Goal: Information Seeking & Learning: Learn about a topic

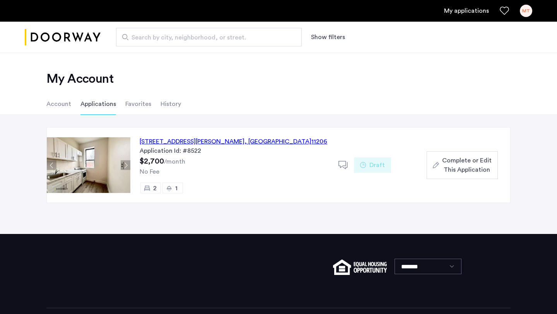
click at [61, 34] on img "Cazamio logo" at bounding box center [63, 37] width 76 height 29
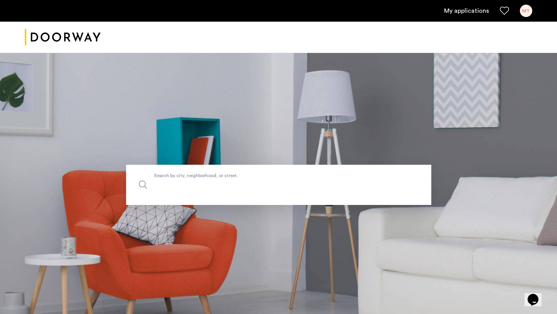
click at [208, 192] on input "Search by city, neighborhood, or street." at bounding box center [278, 185] width 305 height 40
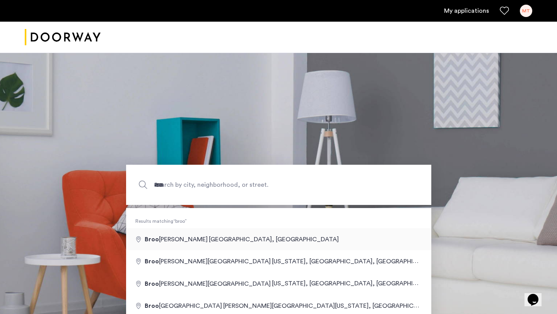
type input "**********"
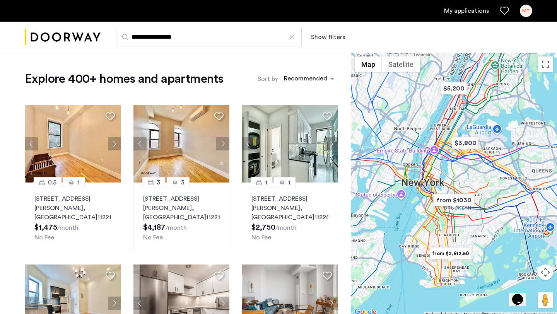
click at [274, 78] on label "Sort by" at bounding box center [268, 78] width 21 height 9
click at [284, 78] on input "Sort by" at bounding box center [284, 79] width 0 height 5
click at [296, 78] on div "sort-apartment" at bounding box center [306, 80] width 46 height 10
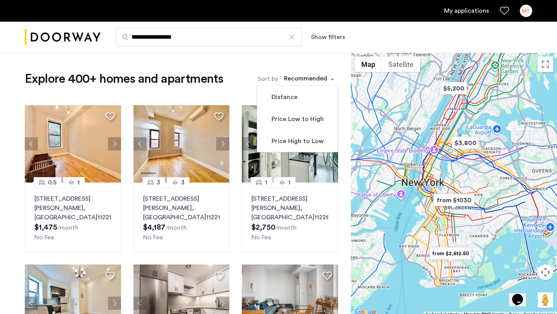
click at [323, 36] on button "Show filters" at bounding box center [328, 36] width 34 height 9
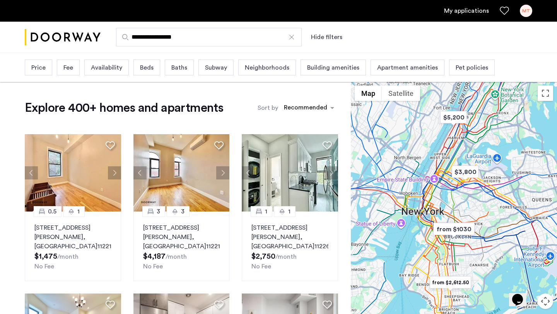
click at [148, 65] on span "Beds" at bounding box center [147, 67] width 14 height 9
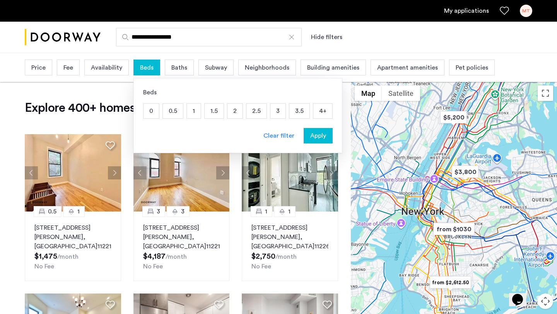
click at [236, 114] on p "2" at bounding box center [234, 111] width 15 height 15
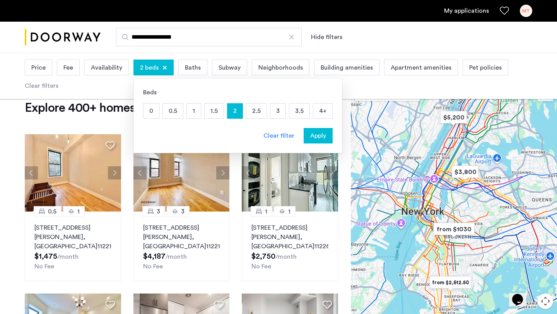
click at [320, 137] on span "Apply" at bounding box center [318, 135] width 16 height 9
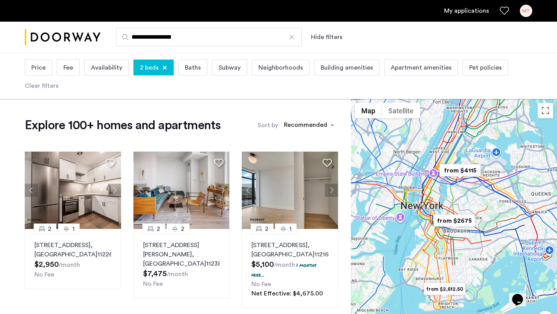
click at [40, 66] on span "Price" at bounding box center [38, 67] width 14 height 9
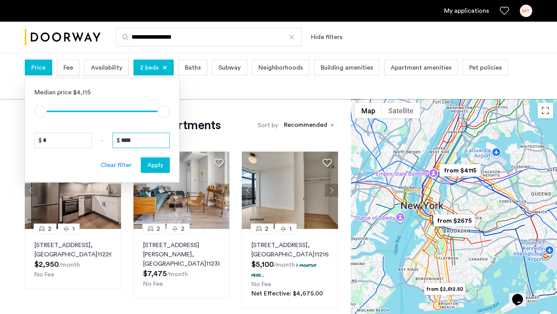
click at [138, 142] on input "****" at bounding box center [141, 140] width 57 height 15
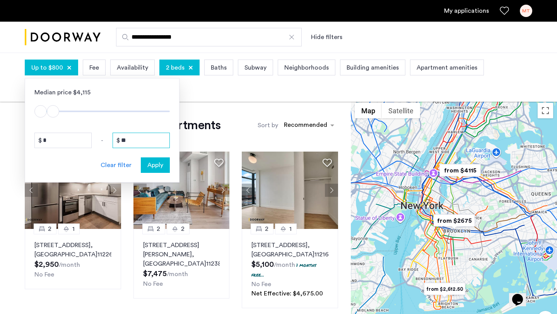
type input "*"
type input "****"
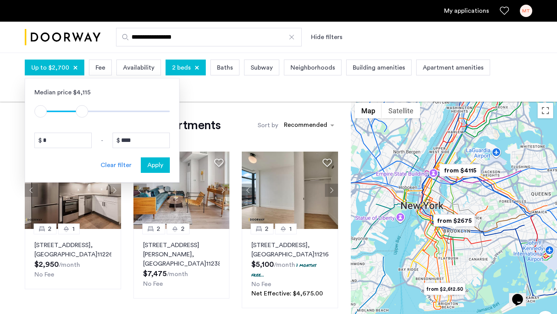
click at [154, 165] on span "Apply" at bounding box center [155, 165] width 16 height 9
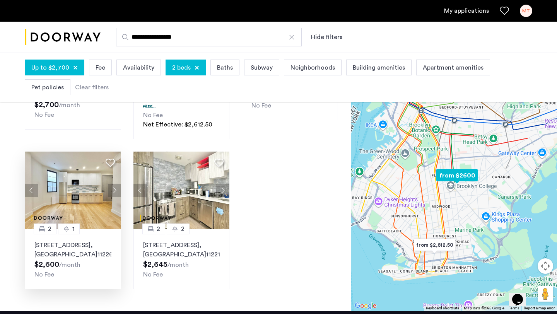
scroll to position [339, 0]
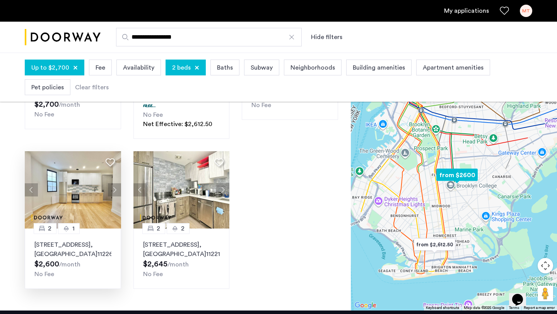
click at [112, 192] on button "Next apartment" at bounding box center [114, 189] width 13 height 13
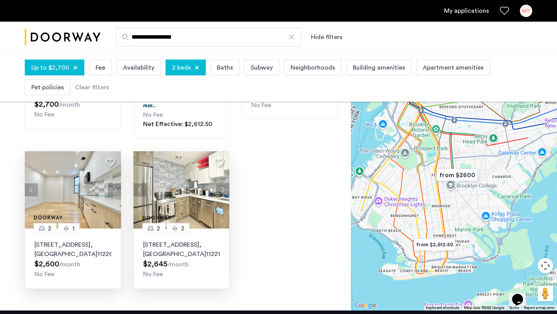
click at [167, 227] on div "2" at bounding box center [178, 228] width 23 height 11
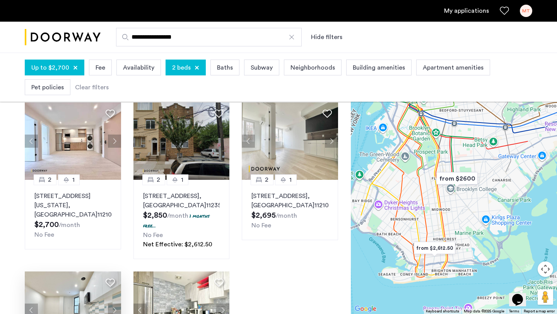
scroll to position [164, 0]
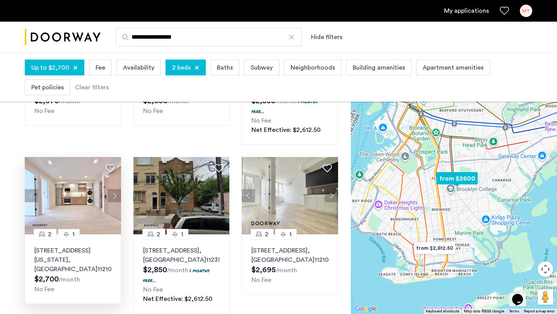
click at [116, 196] on button "Next apartment" at bounding box center [114, 195] width 13 height 13
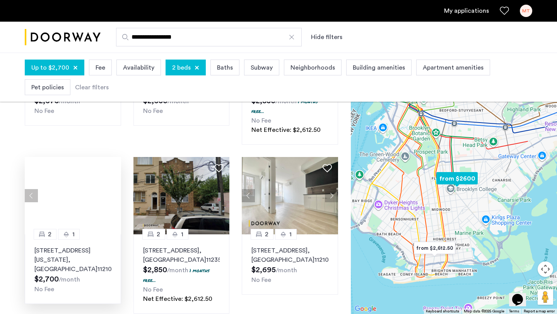
click at [116, 196] on div at bounding box center [73, 195] width 96 height 77
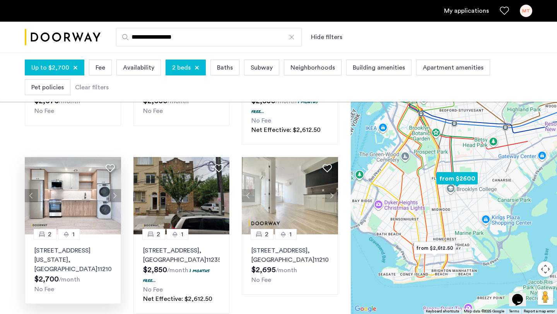
click at [57, 184] on img at bounding box center [73, 195] width 96 height 77
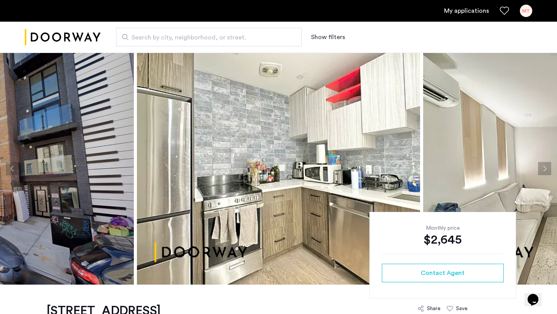
click at [547, 169] on button "Next apartment" at bounding box center [544, 168] width 13 height 13
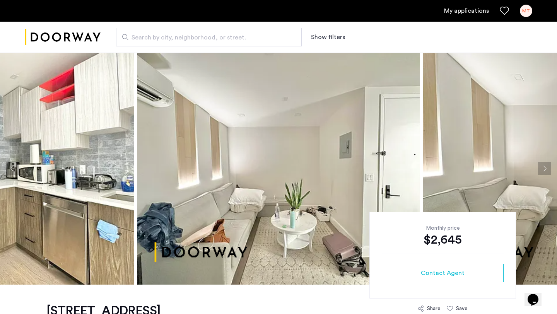
click at [547, 169] on button "Next apartment" at bounding box center [544, 168] width 13 height 13
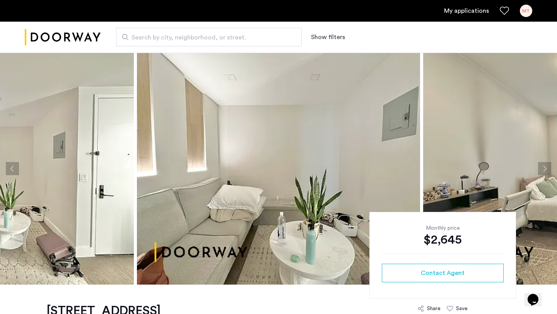
click at [547, 169] on button "Next apartment" at bounding box center [544, 168] width 13 height 13
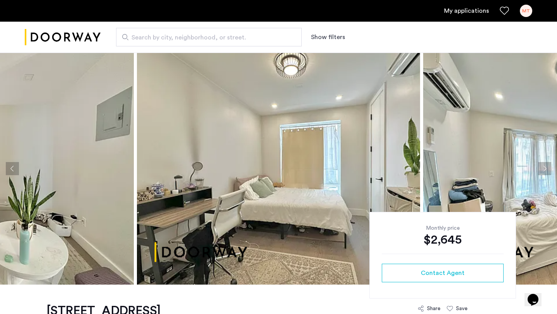
click at [547, 169] on button "Next apartment" at bounding box center [544, 168] width 13 height 13
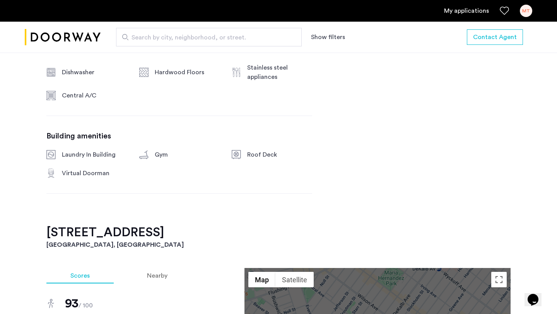
scroll to position [294, 0]
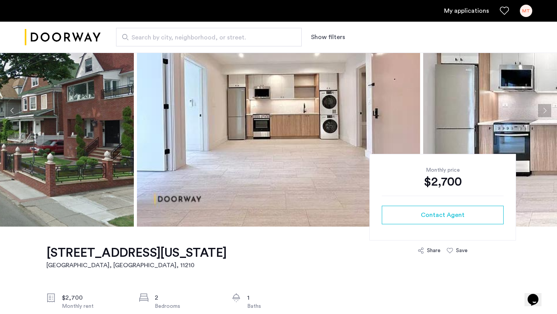
scroll to position [69, 0]
